Goal: Communication & Community: Participate in discussion

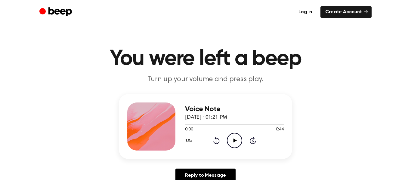
click at [235, 143] on icon "Play Audio" at bounding box center [234, 140] width 15 height 15
click at [235, 143] on icon "Pause Audio" at bounding box center [234, 140] width 15 height 15
click at [253, 141] on icon at bounding box center [253, 141] width 2 height 2
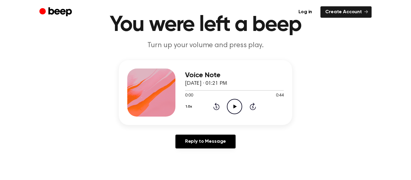
scroll to position [43, 0]
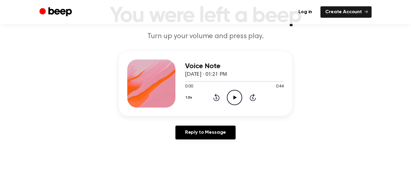
click at [229, 100] on icon "Play Audio" at bounding box center [234, 97] width 15 height 15
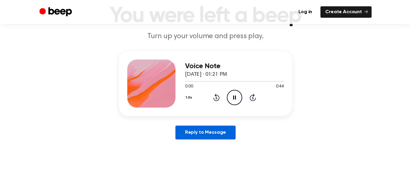
click at [228, 139] on link "Reply to Message" at bounding box center [205, 133] width 60 height 14
